Goal: Find specific page/section: Find specific page/section

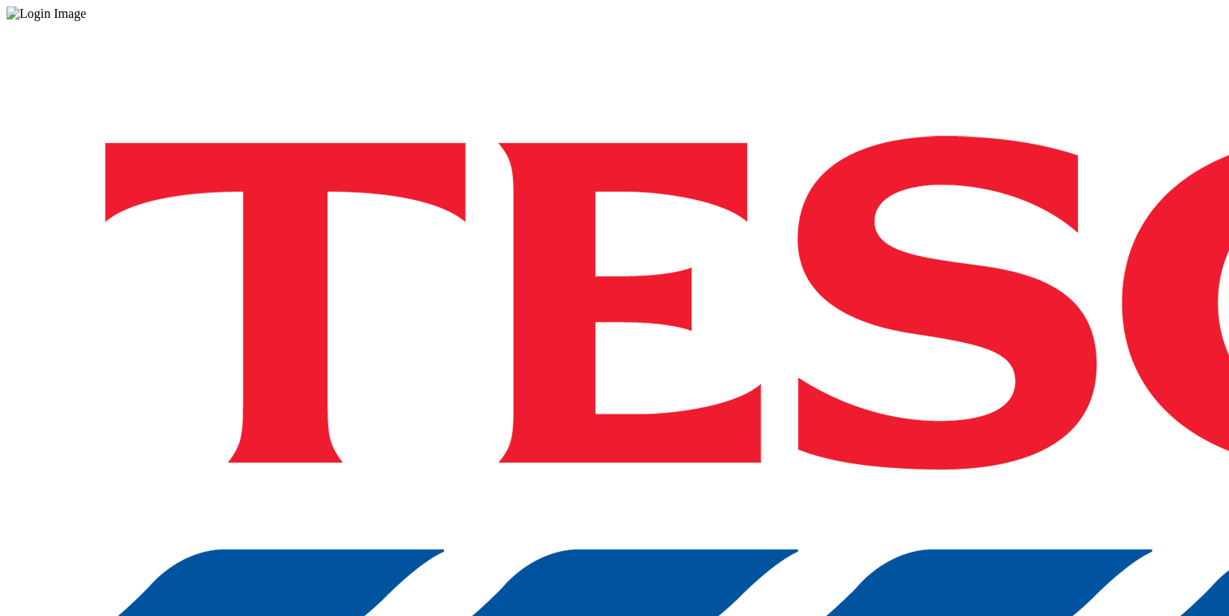
click at [922, 390] on div "Log in to the Spectra’s dashboard using [PERSON_NAME]’s credentials. If you don…" at bounding box center [615, 425] width 1216 height 808
click at [897, 347] on div "Log in to the Spectra’s dashboard using [PERSON_NAME]’s credentials. If you don…" at bounding box center [615, 425] width 1216 height 808
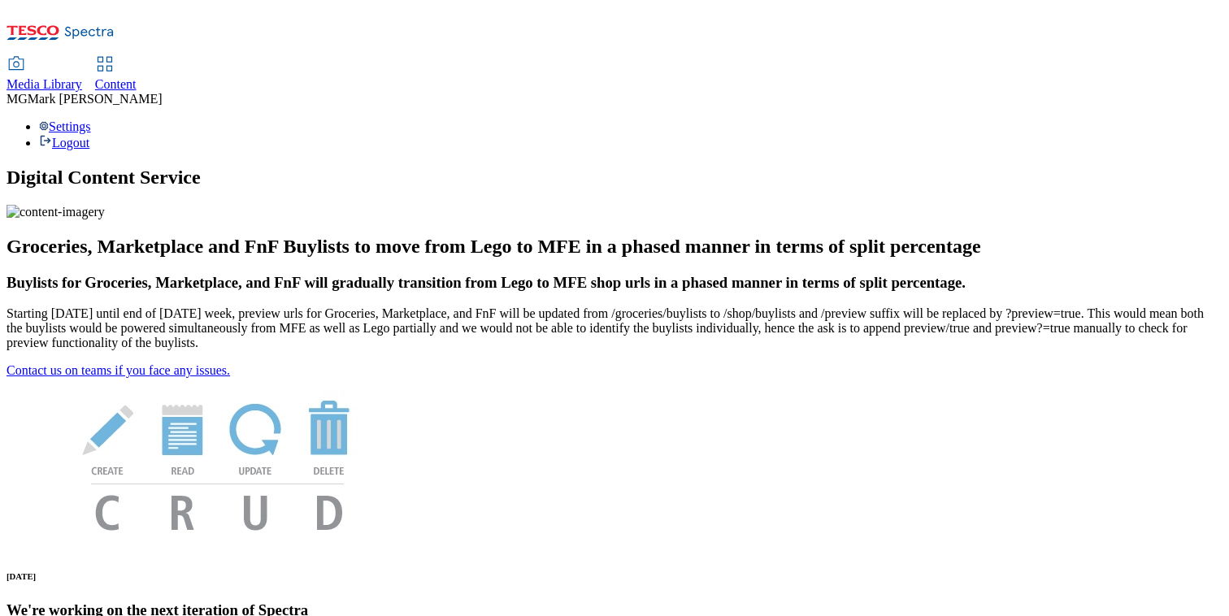
click at [137, 77] on div "Content" at bounding box center [115, 84] width 41 height 15
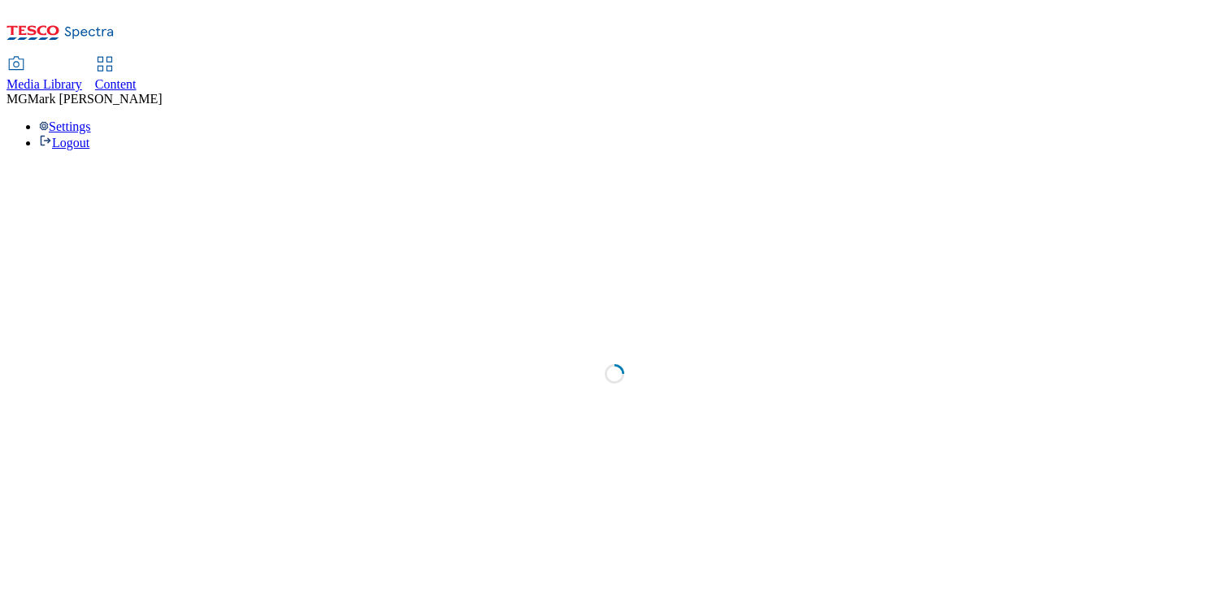
click at [137, 77] on div "Content" at bounding box center [115, 84] width 41 height 15
select select "flare-dotcom-sk"
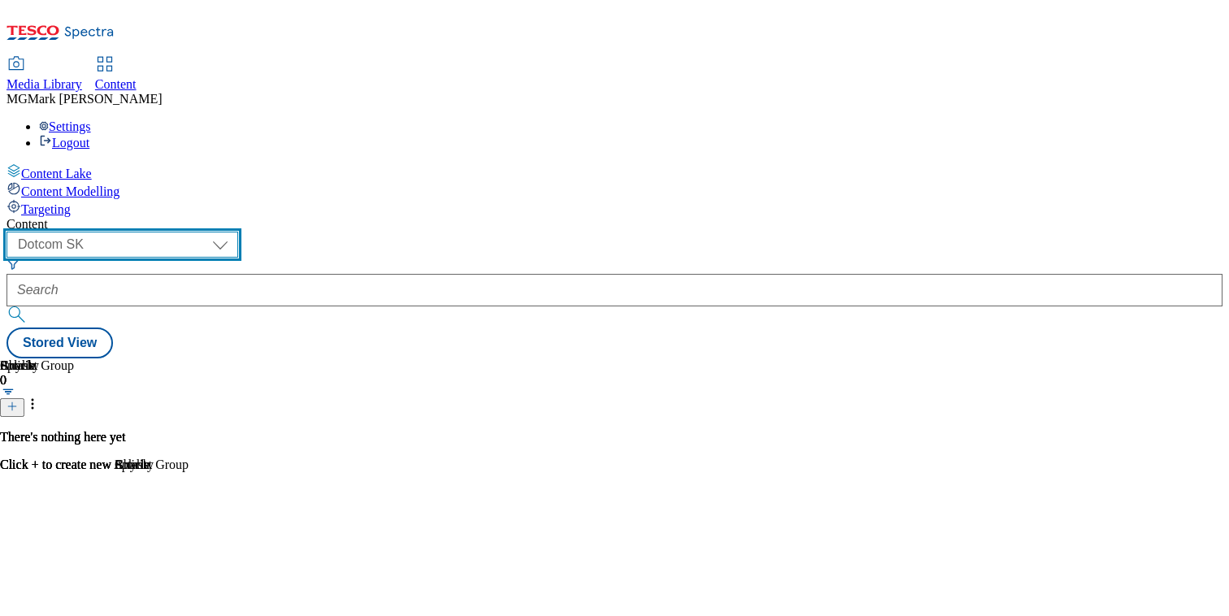
click at [238, 232] on select "Dotcom CZ Dotcom SK ghs-roi ghs-uk Phones UK" at bounding box center [123, 245] width 232 height 26
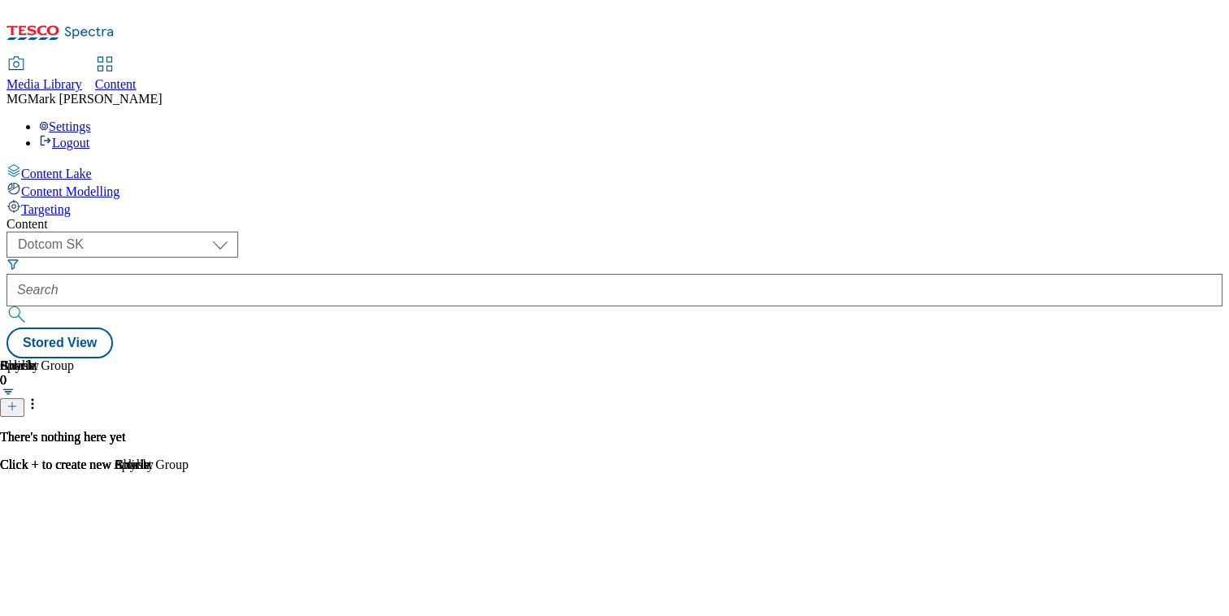
click at [82, 77] on span "Media Library" at bounding box center [45, 84] width 76 height 14
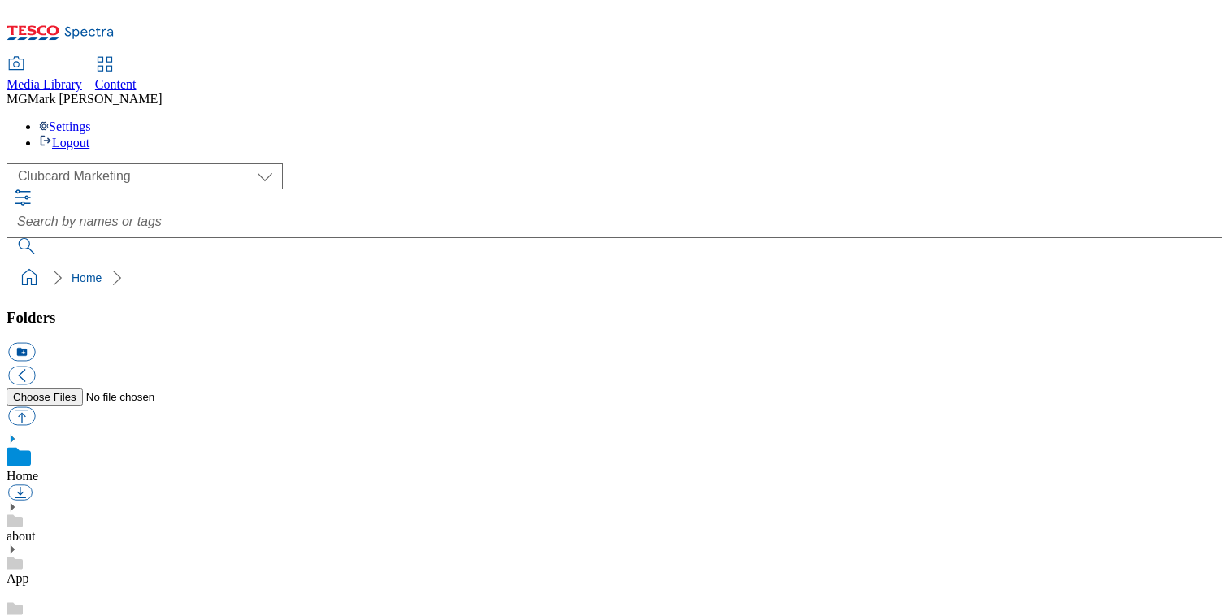
scroll to position [2, 0]
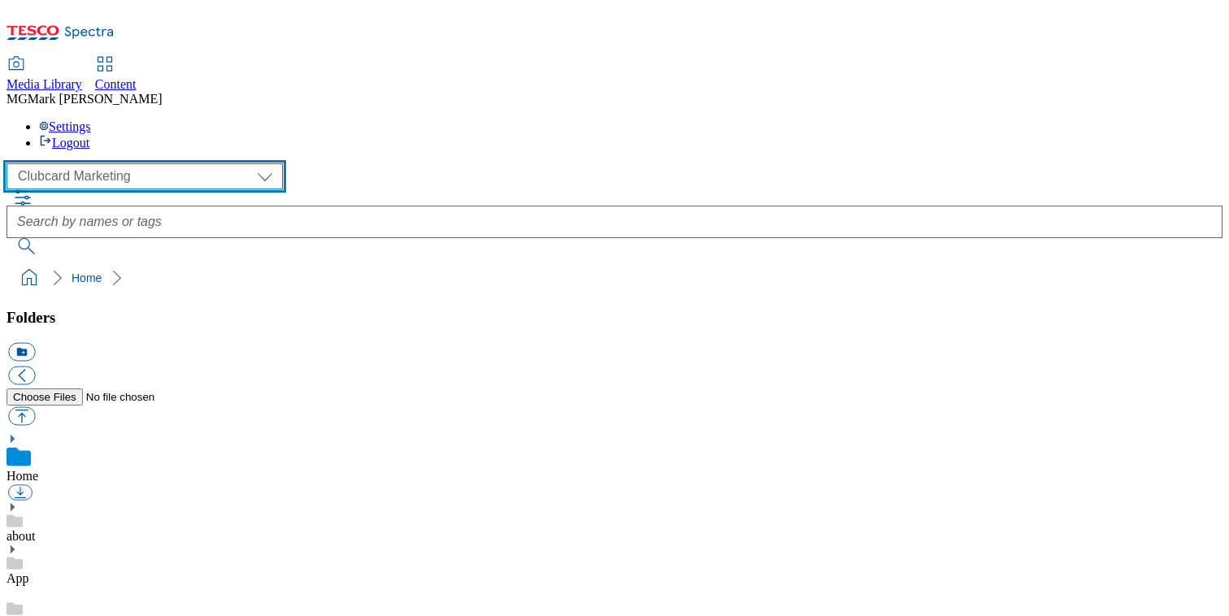
click at [99, 163] on select "Clubcard Marketing Dotcom UK FnF Stores GHS Marketing UK GHS Product UK GHS ROI…" at bounding box center [145, 176] width 276 height 26
select select "flare-ghs-mktg"
click at [11, 163] on select "Clubcard Marketing Dotcom UK FnF Stores GHS Marketing UK GHS Product UK GHS ROI…" at bounding box center [145, 176] width 276 height 26
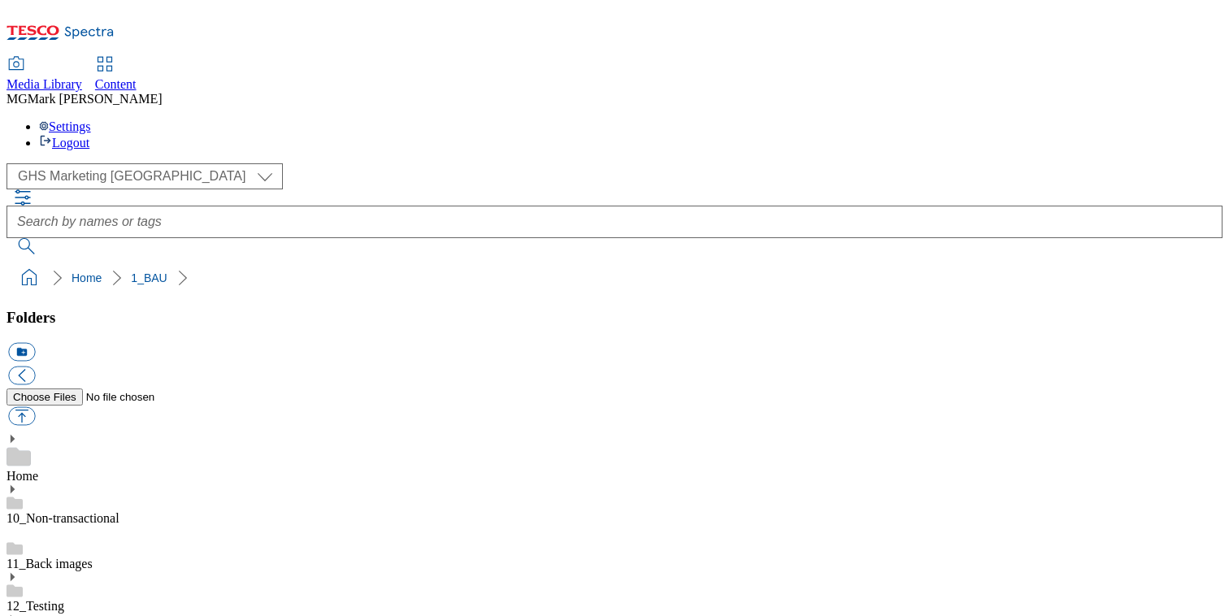
scroll to position [532, 0]
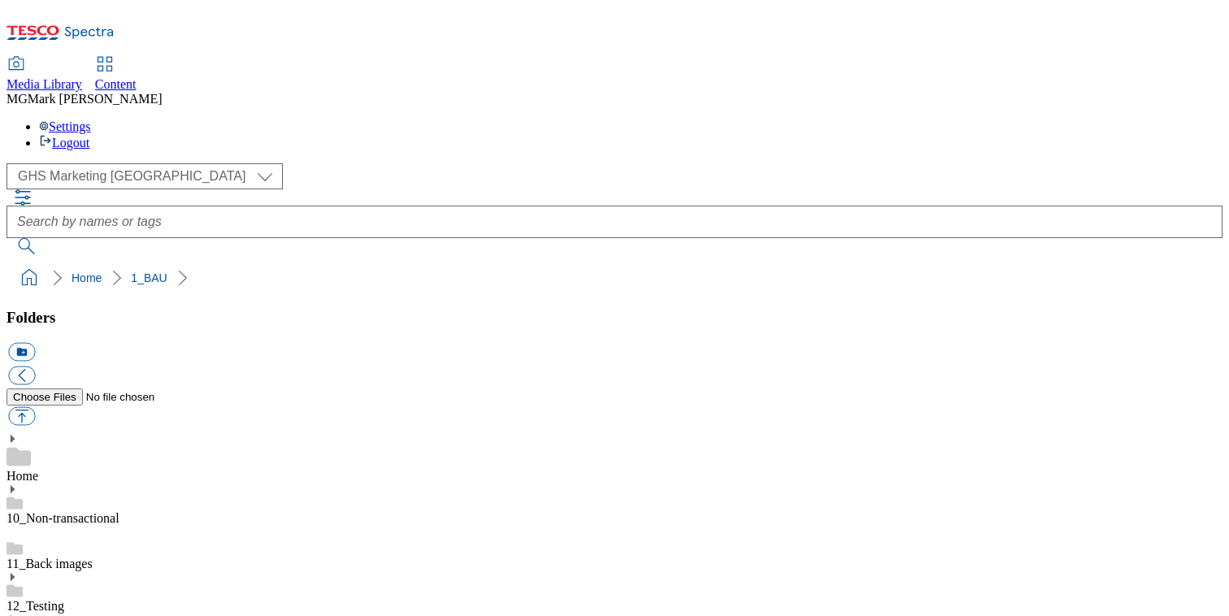
scroll to position [514, 0]
